Goal: Task Accomplishment & Management: Use online tool/utility

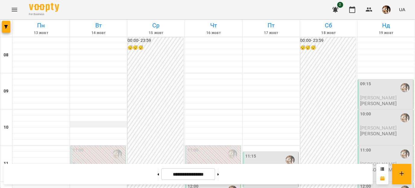
scroll to position [346, 0]
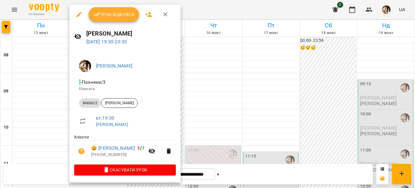
click at [110, 17] on span "Урок відбувся" at bounding box center [114, 14] width 41 height 7
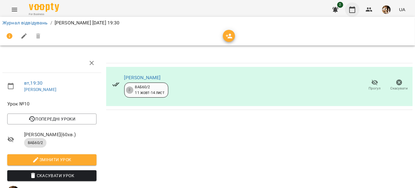
click at [352, 13] on icon "button" at bounding box center [352, 9] width 7 height 7
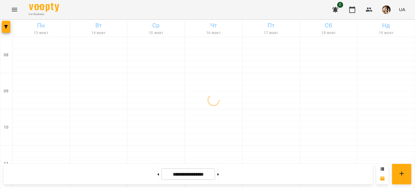
click at [385, 13] on img "button" at bounding box center [386, 9] width 8 height 8
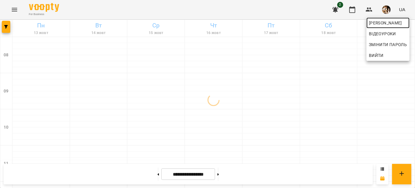
click at [380, 23] on span "[PERSON_NAME]" at bounding box center [388, 22] width 38 height 7
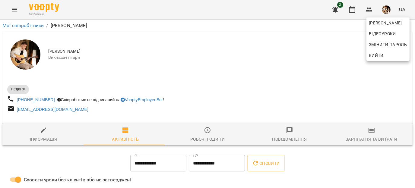
click at [367, 132] on div at bounding box center [207, 94] width 415 height 188
click at [367, 132] on div "[PERSON_NAME] Змінити пароль Вийти" at bounding box center [207, 94] width 415 height 188
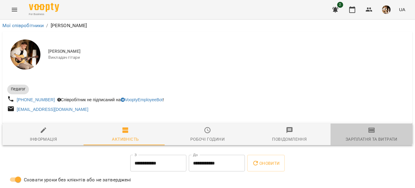
click at [368, 132] on icon "button" at bounding box center [371, 130] width 7 height 7
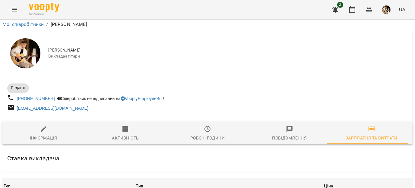
scroll to position [1084, 0]
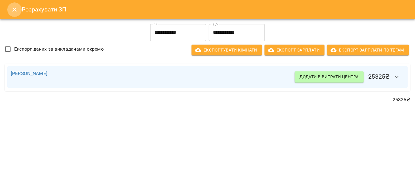
click at [14, 7] on icon "Close" at bounding box center [14, 9] width 7 height 7
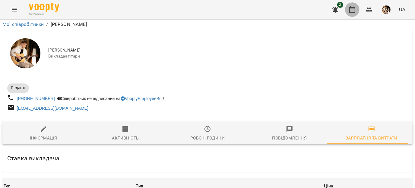
click at [351, 10] on icon "button" at bounding box center [352, 9] width 7 height 7
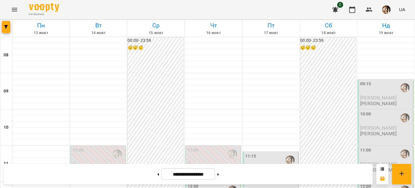
scroll to position [346, 0]
